Goal: Task Accomplishment & Management: Manage account settings

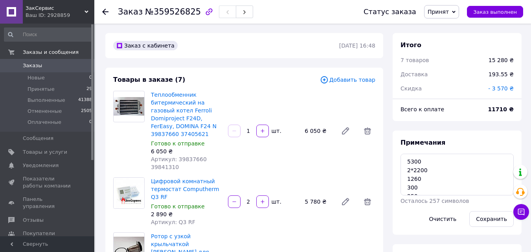
scroll to position [115, 0]
click at [184, 156] on span "Артикул: 39837660 39841310" at bounding box center [179, 163] width 56 height 14
copy span "39837660"
drag, startPoint x: 188, startPoint y: 212, endPoint x: 176, endPoint y: 215, distance: 12.0
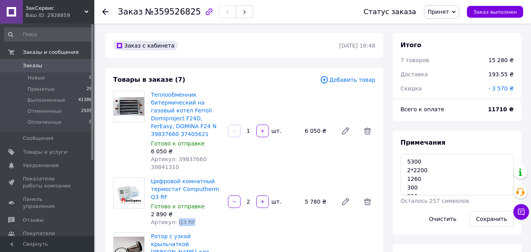
click at [176, 219] on span "Артикул: Q3 RF" at bounding box center [173, 222] width 44 height 6
copy span "Q3 RF"
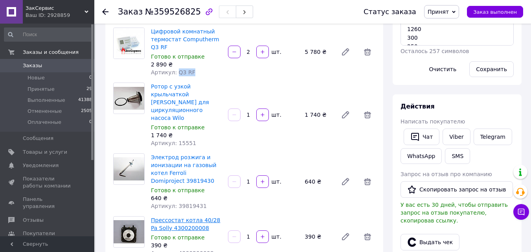
scroll to position [157, 0]
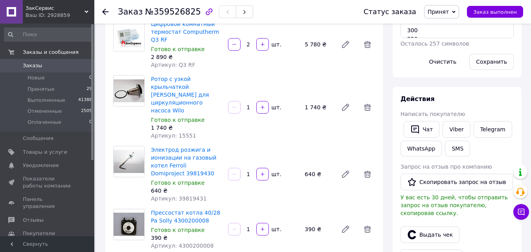
click at [185, 195] on span "Артикул: 39819431" at bounding box center [179, 198] width 56 height 6
copy span "39819431"
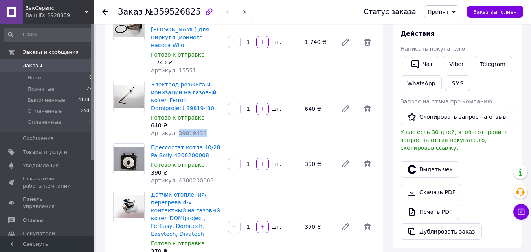
scroll to position [236, 0]
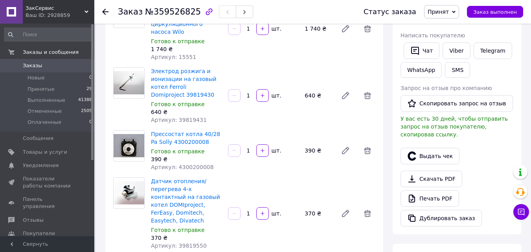
click at [185, 242] on span "Артикул: 39819550" at bounding box center [179, 245] width 56 height 6
copy span "39819550"
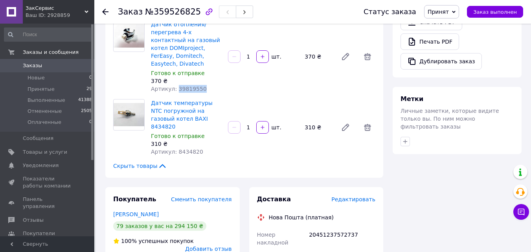
scroll to position [393, 0]
click at [182, 148] on span "Артикул: 8434820" at bounding box center [177, 151] width 52 height 6
copy span "8434820"
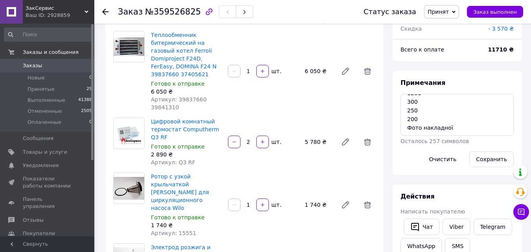
scroll to position [197, 0]
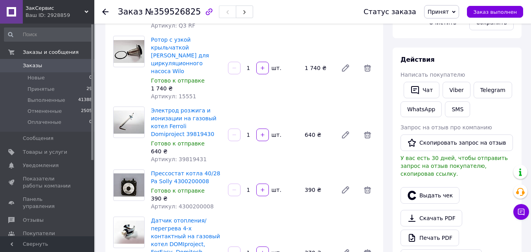
click at [188, 156] on span "Артикул: 39819431" at bounding box center [179, 159] width 56 height 6
copy span "39819431"
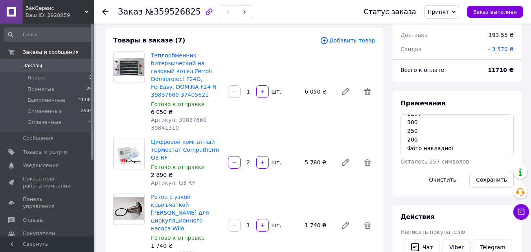
scroll to position [0, 0]
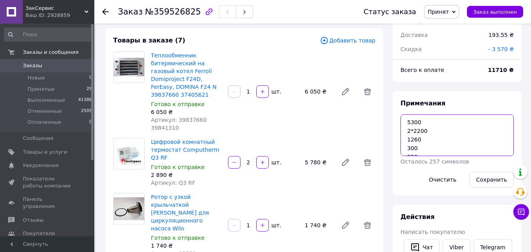
click at [424, 140] on textarea "5300 2*2200 1260 300 250 200 Фото накладної" at bounding box center [456, 135] width 113 height 42
type textarea "5300 2*2200 1260 530 300 250 200 Фото накладної"
click at [499, 178] on button "Сохранить" at bounding box center [491, 180] width 44 height 16
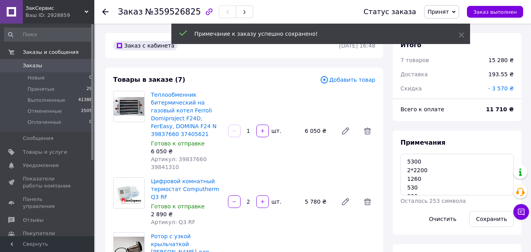
scroll to position [134, 0]
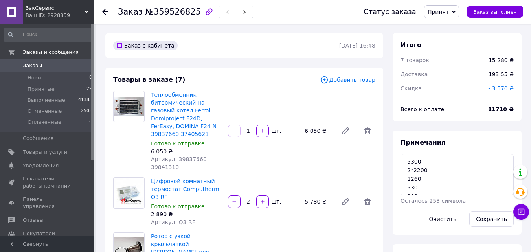
drag, startPoint x: 508, startPoint y: 88, endPoint x: 500, endPoint y: 94, distance: 9.8
click at [508, 88] on span "- 3 570 ₴" at bounding box center [501, 88] width 26 height 6
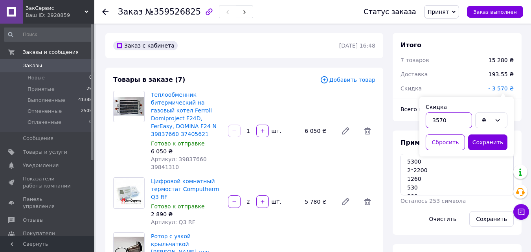
drag, startPoint x: 455, startPoint y: 121, endPoint x: 430, endPoint y: 121, distance: 25.9
click at [430, 121] on input "3570" at bounding box center [449, 120] width 46 height 16
type input "3040"
click at [491, 138] on button "Сохранить" at bounding box center [487, 142] width 39 height 16
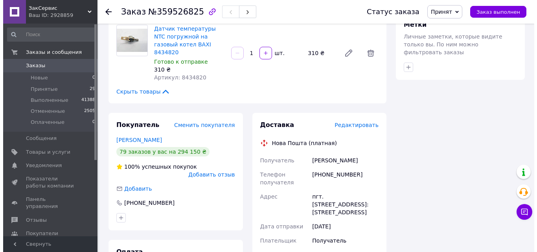
scroll to position [432, 0]
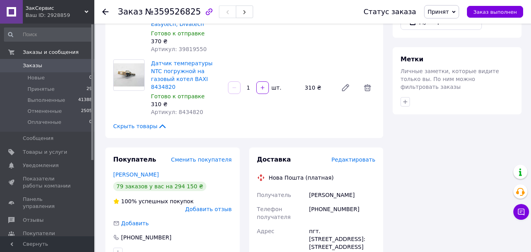
click at [362, 156] on span "Редактировать" at bounding box center [353, 159] width 44 height 6
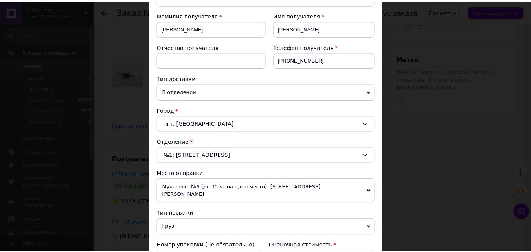
scroll to position [284, 0]
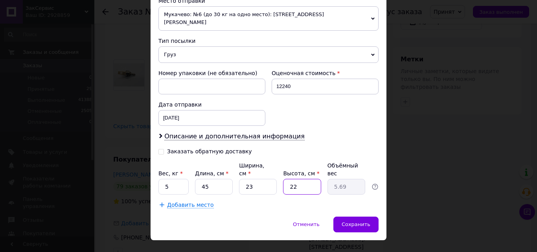
click at [302, 179] on input "22" at bounding box center [302, 187] width 38 height 16
type input "2"
type input "0.52"
type input "1"
type input "0.26"
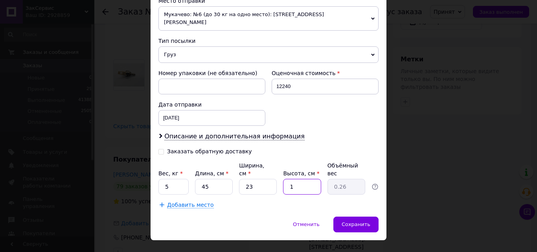
type input "13"
type input "3.36"
type input "13"
click at [189, 171] on div "Вес, кг * 5 Длина, см * 45 Ширина, см * 23 Высота, см * 13 Объёмный вес 3.36" at bounding box center [268, 178] width 220 height 33
click at [172, 179] on input "5" at bounding box center [173, 187] width 30 height 16
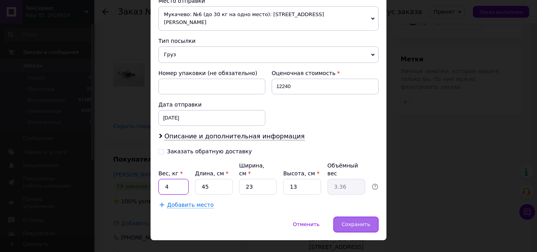
type input "4"
click at [353, 221] on span "Сохранить" at bounding box center [356, 224] width 29 height 6
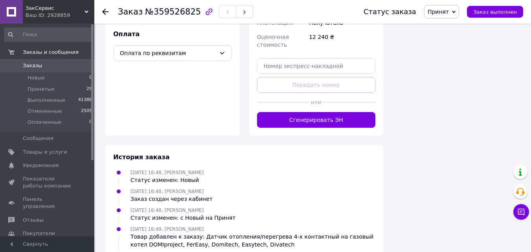
scroll to position [629, 0]
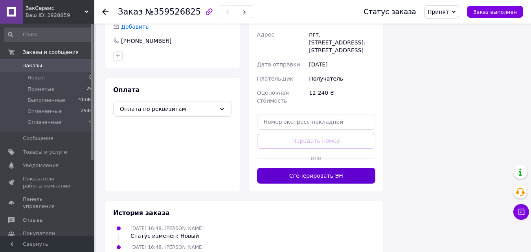
click at [327, 168] on button "Сгенерировать ЭН" at bounding box center [316, 176] width 119 height 16
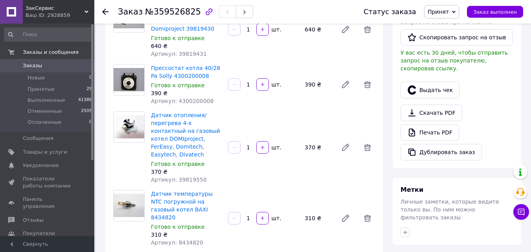
scroll to position [314, 0]
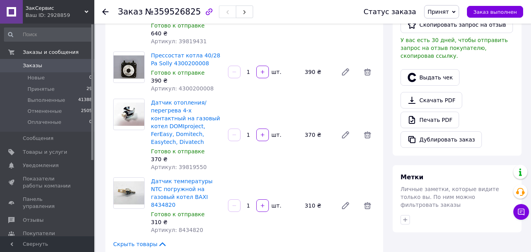
click at [188, 227] on span "Артикул: 8434820" at bounding box center [177, 230] width 52 height 6
copy span "8434820"
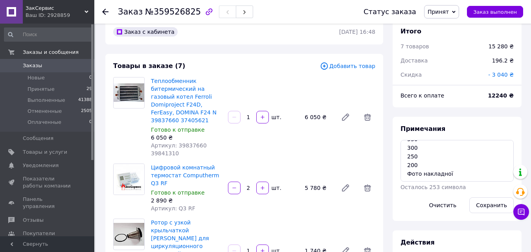
scroll to position [0, 0]
